Goal: Browse casually

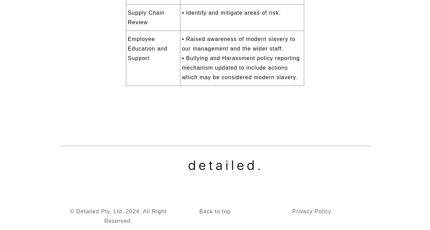
scroll to position [708, 0]
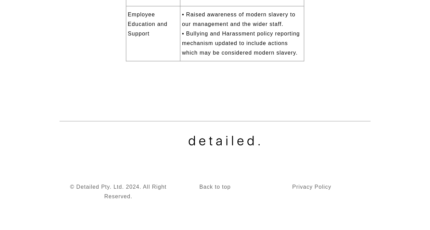
click at [230, 142] on icon "detailed Created with Sketch." at bounding box center [223, 141] width 71 height 10
click at [230, 141] on icon "detailed Created with Sketch." at bounding box center [223, 141] width 71 height 10
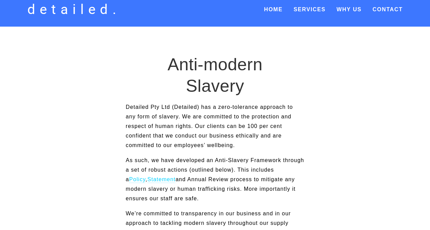
scroll to position [0, 0]
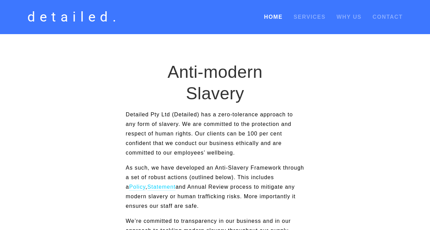
click at [277, 18] on link "Home" at bounding box center [273, 17] width 18 height 12
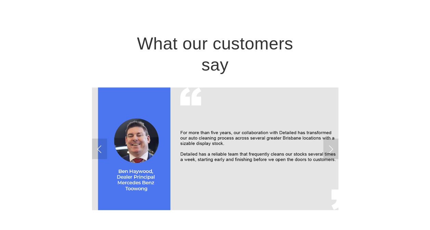
scroll to position [1299, 0]
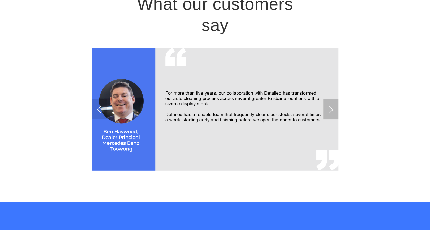
click at [332, 111] on link "Next Slide" at bounding box center [330, 109] width 15 height 21
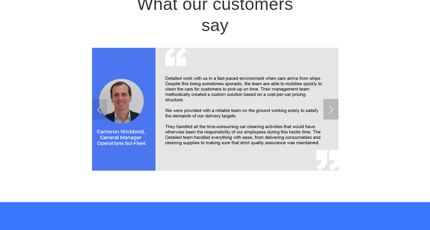
click at [331, 111] on link "Next Slide" at bounding box center [330, 109] width 15 height 21
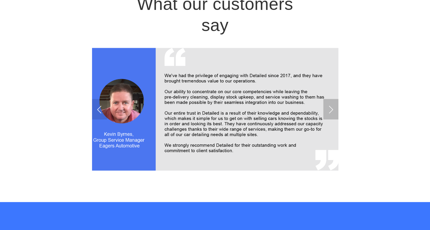
click at [331, 111] on link "Next Slide" at bounding box center [330, 109] width 15 height 21
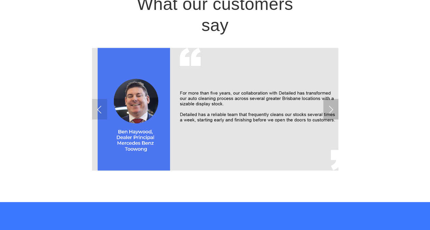
click at [331, 111] on link "Next Slide" at bounding box center [330, 109] width 15 height 21
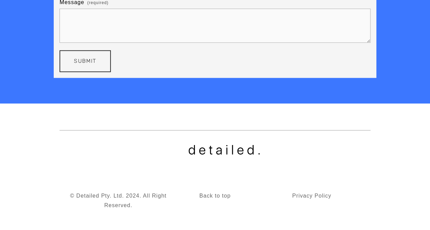
scroll to position [1697, 0]
